Goal: Find specific page/section: Find specific page/section

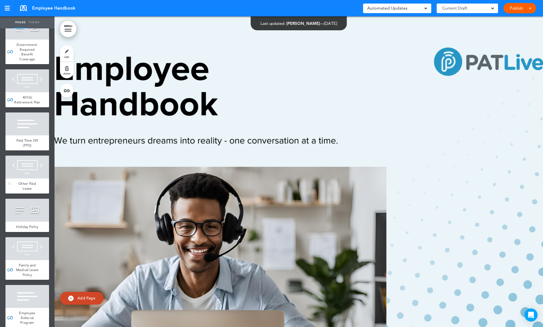
scroll to position [2154, 0]
click at [28, 140] on span "Paid Time Off (PTO)" at bounding box center [27, 144] width 22 height 10
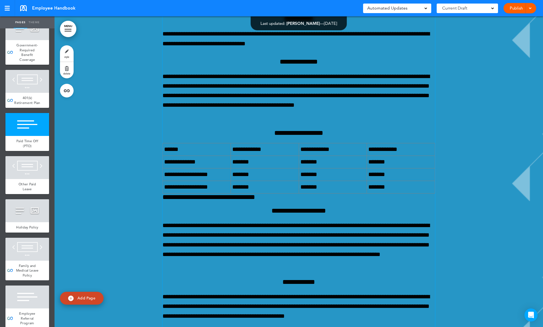
scroll to position [15908, 0]
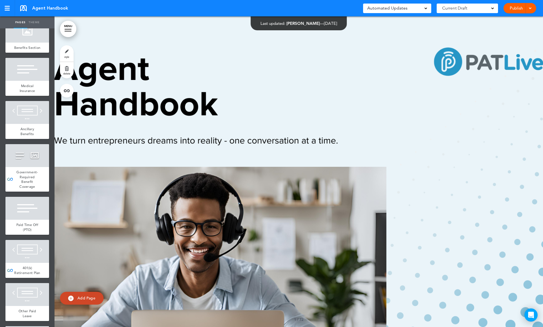
scroll to position [1986, 0]
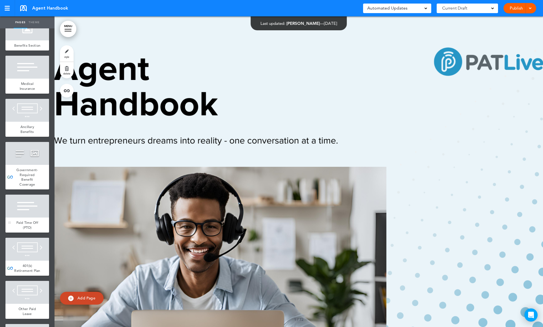
click at [31, 212] on div at bounding box center [27, 205] width 44 height 23
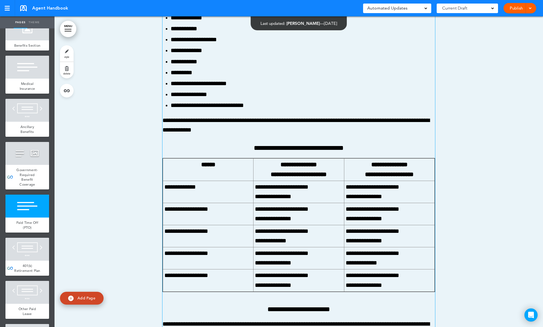
scroll to position [15701, 0]
